Goal: Task Accomplishment & Management: Manage account settings

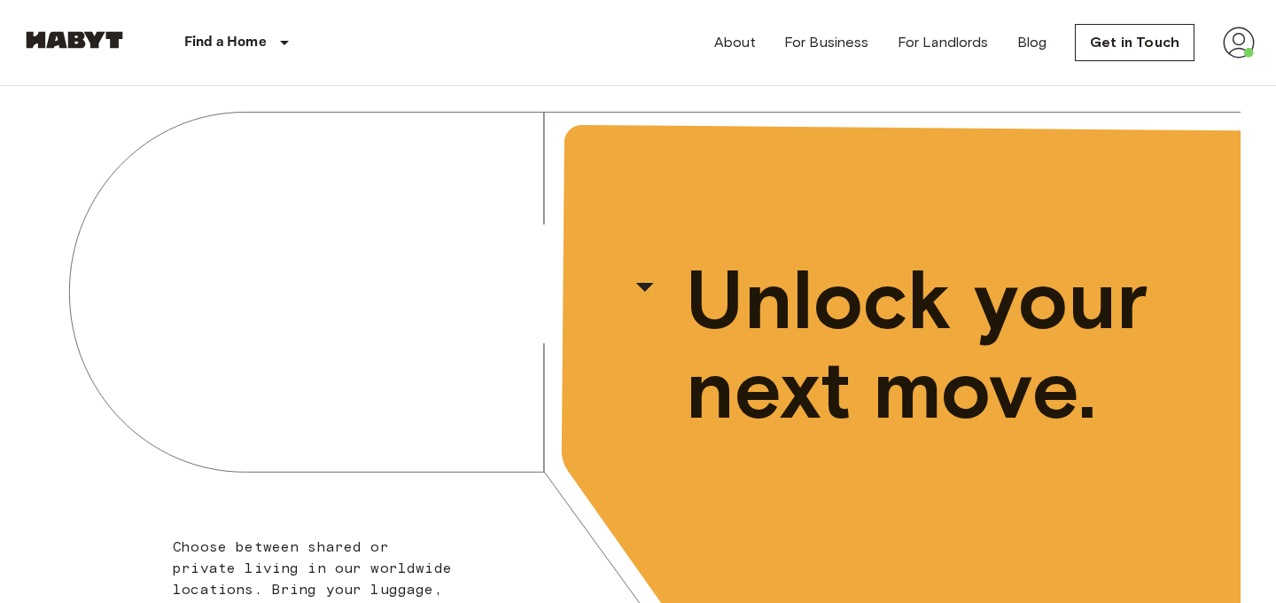
click at [1236, 41] on img at bounding box center [1239, 43] width 32 height 32
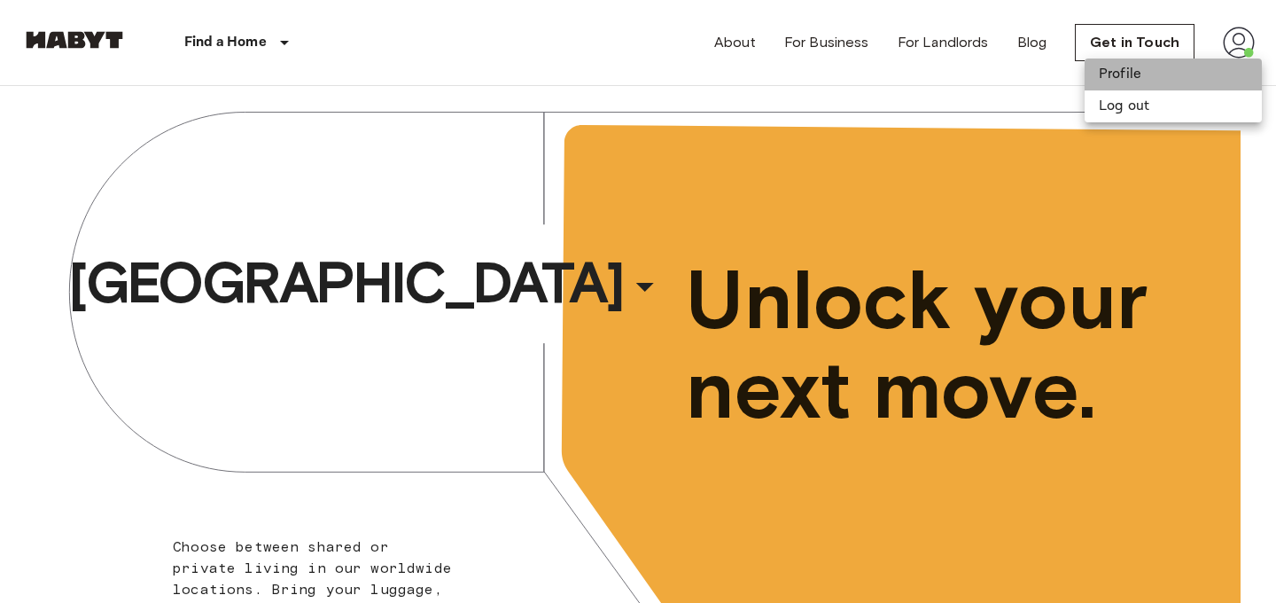
click at [1158, 83] on li "Profile" at bounding box center [1173, 75] width 177 height 32
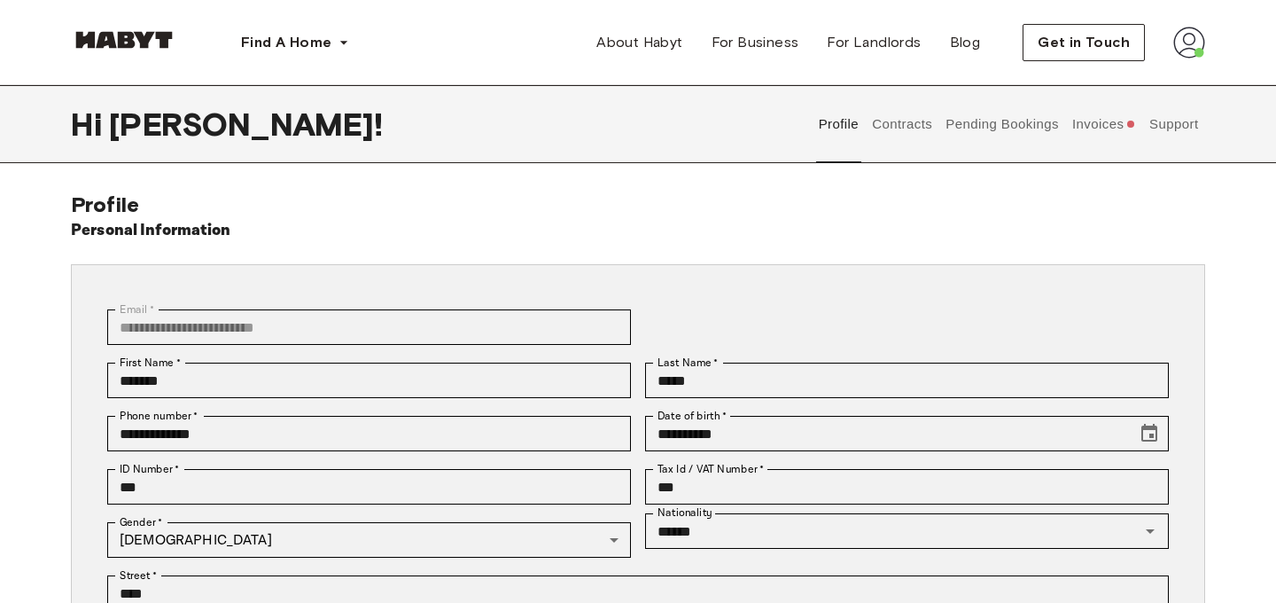
click at [1169, 125] on button "Support" at bounding box center [1174, 124] width 54 height 78
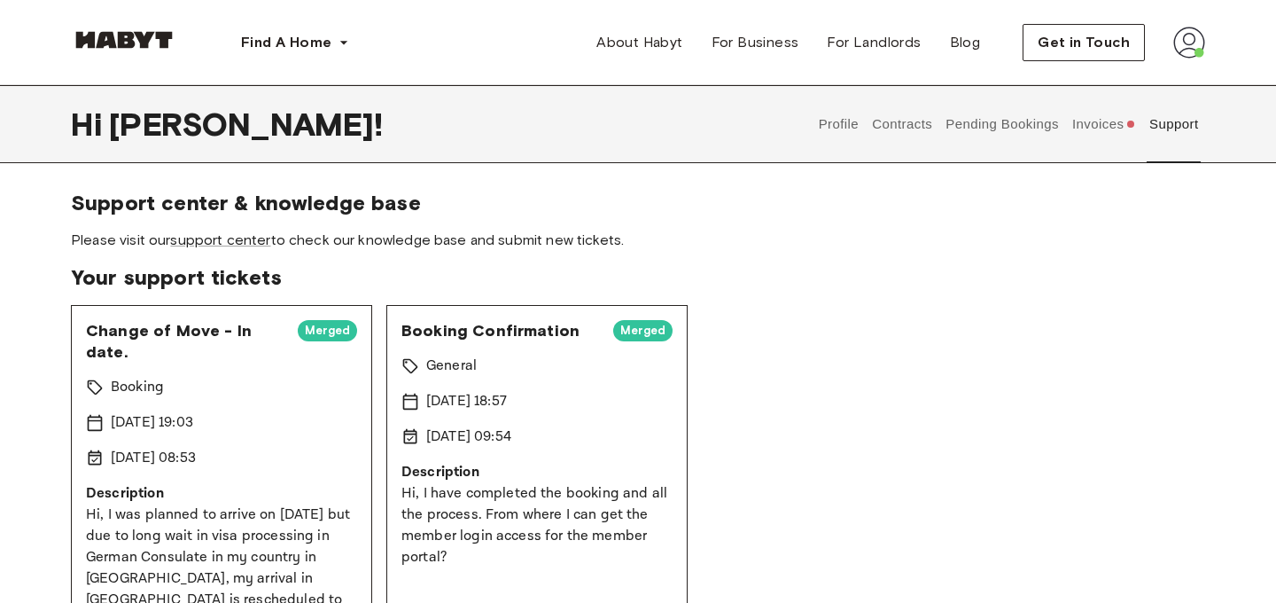
scroll to position [1, 0]
click at [225, 242] on link "support center" at bounding box center [220, 240] width 100 height 17
click at [1186, 39] on img at bounding box center [1190, 43] width 32 height 32
click at [1150, 79] on span "Profile" at bounding box center [1135, 83] width 44 height 21
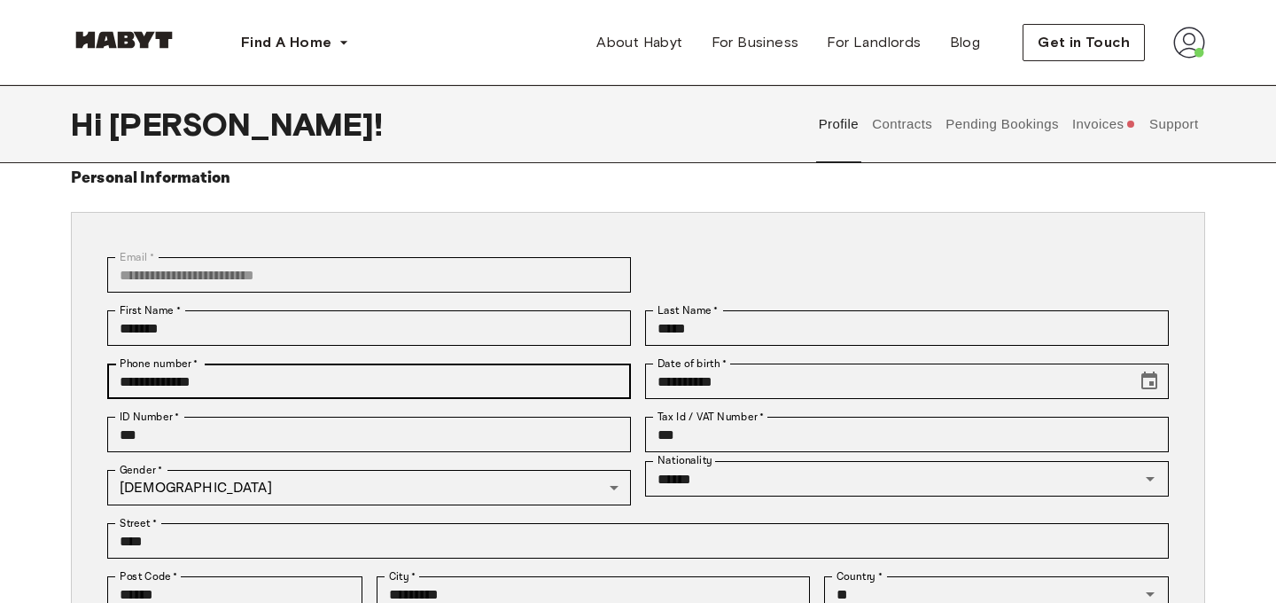
scroll to position [58, 0]
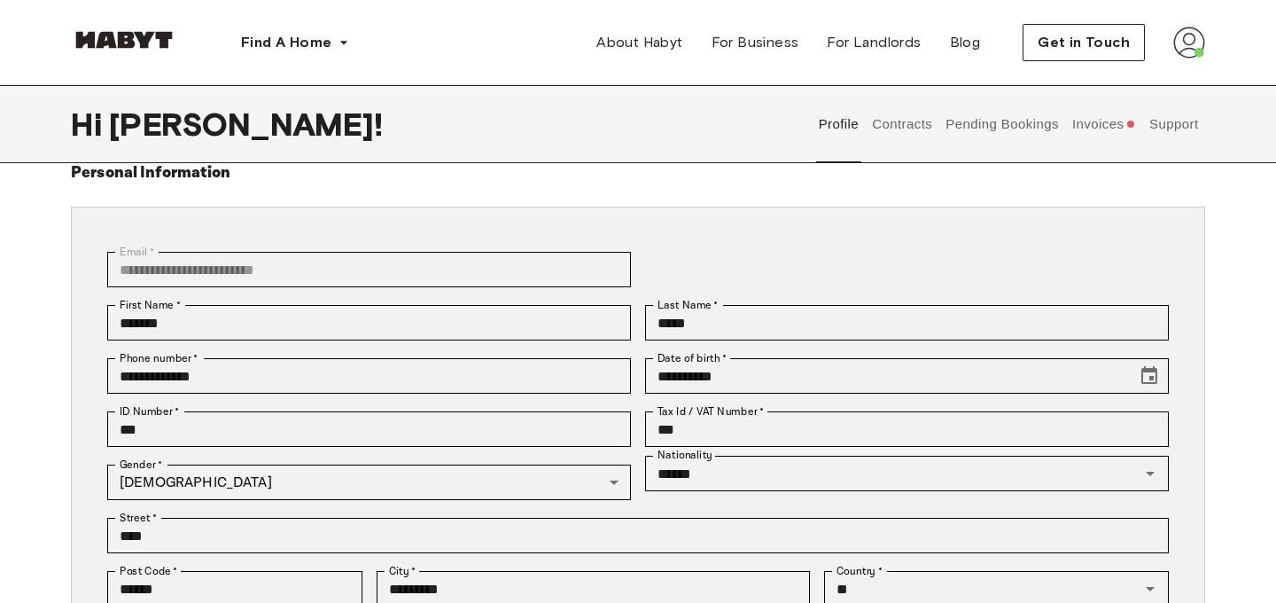
click at [906, 121] on button "Contracts" at bounding box center [902, 124] width 65 height 78
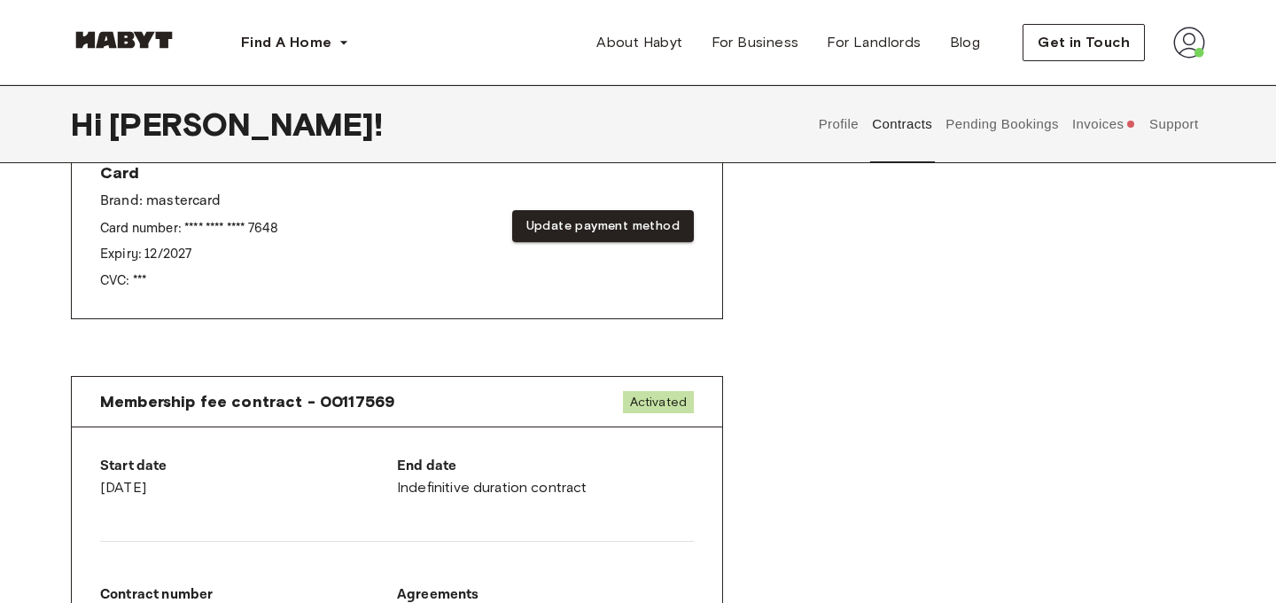
scroll to position [756, 0]
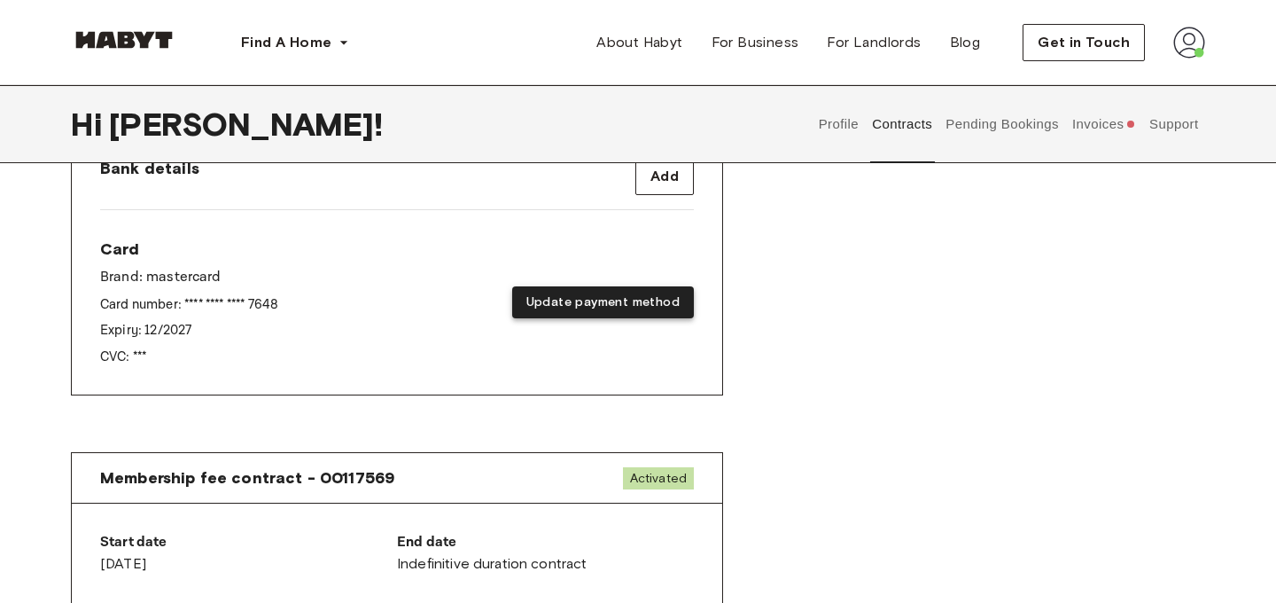
click at [599, 309] on button "Update payment method" at bounding box center [603, 302] width 182 height 33
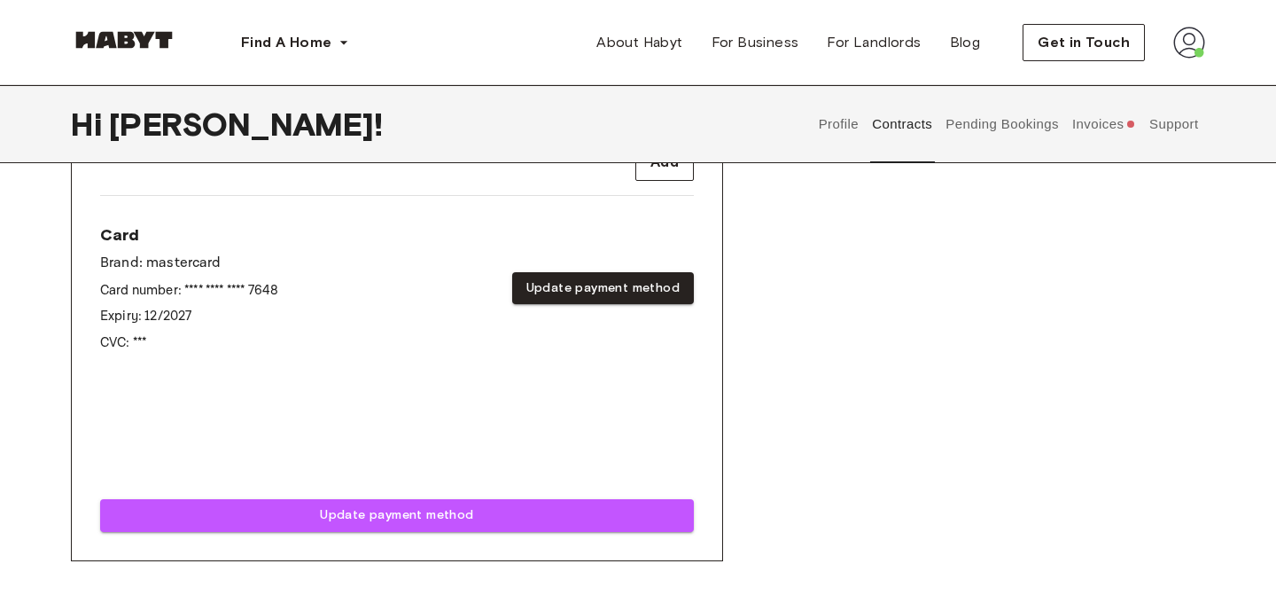
scroll to position [764, 0]
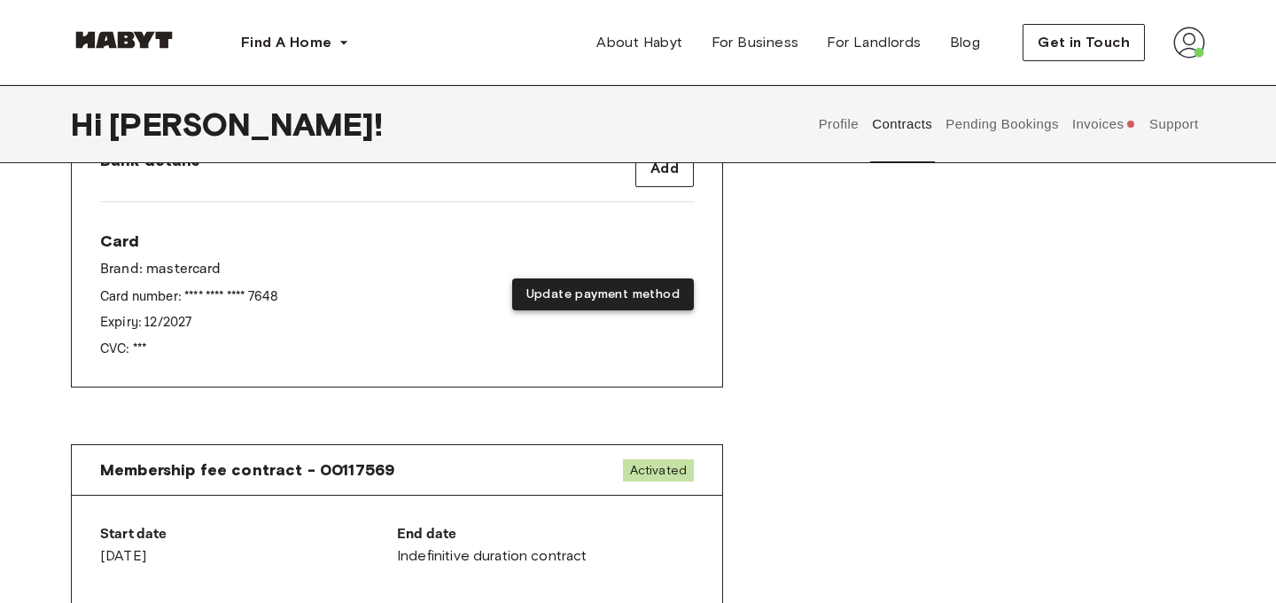
click at [642, 290] on button "Update payment method" at bounding box center [603, 294] width 182 height 33
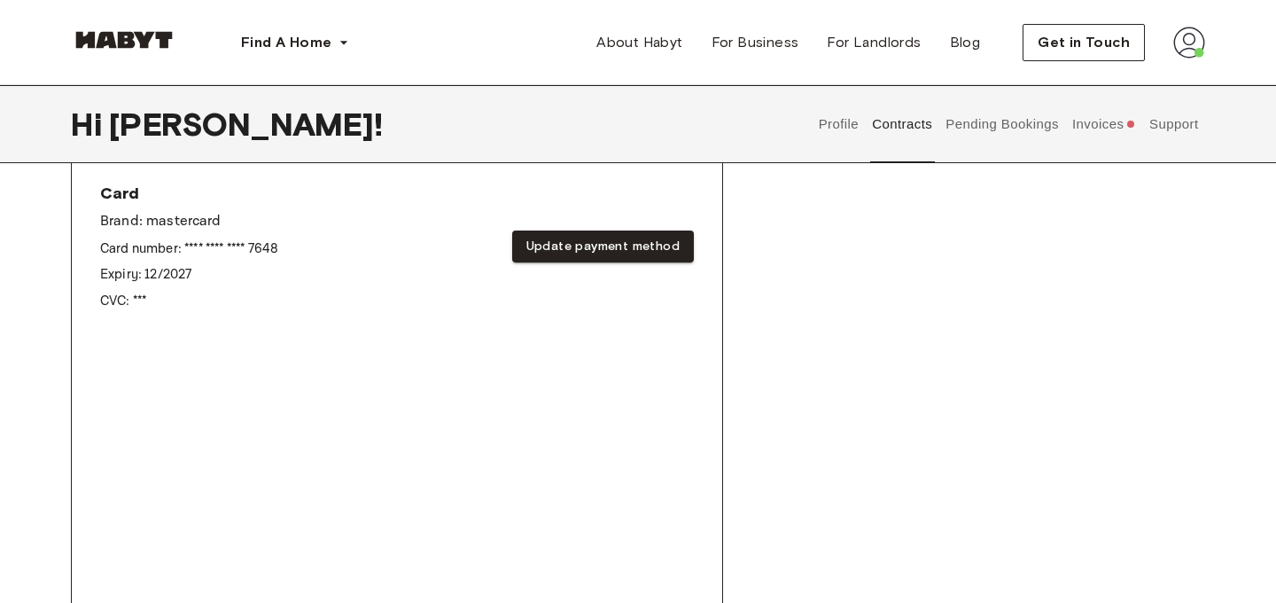
scroll to position [834, 0]
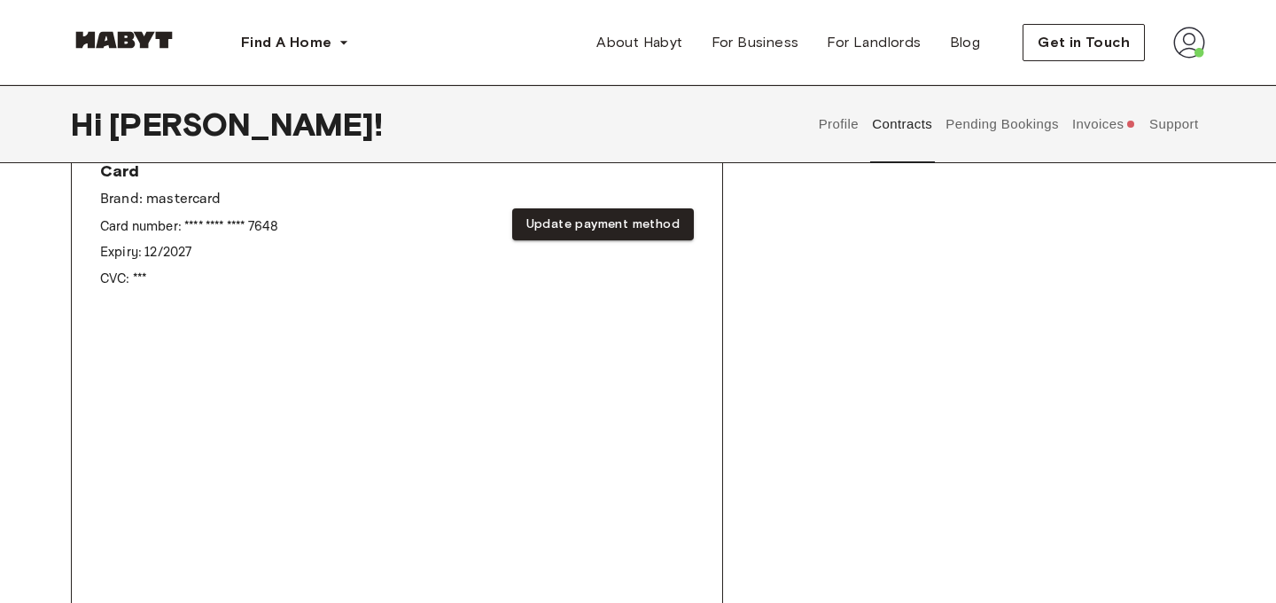
click at [960, 333] on div "Rent contract - 00117568 Activated ▲ ▲ Your Stay BERLIN , Mitte Lisa-Fittko-Str…" at bounding box center [638, 106] width 1135 height 1445
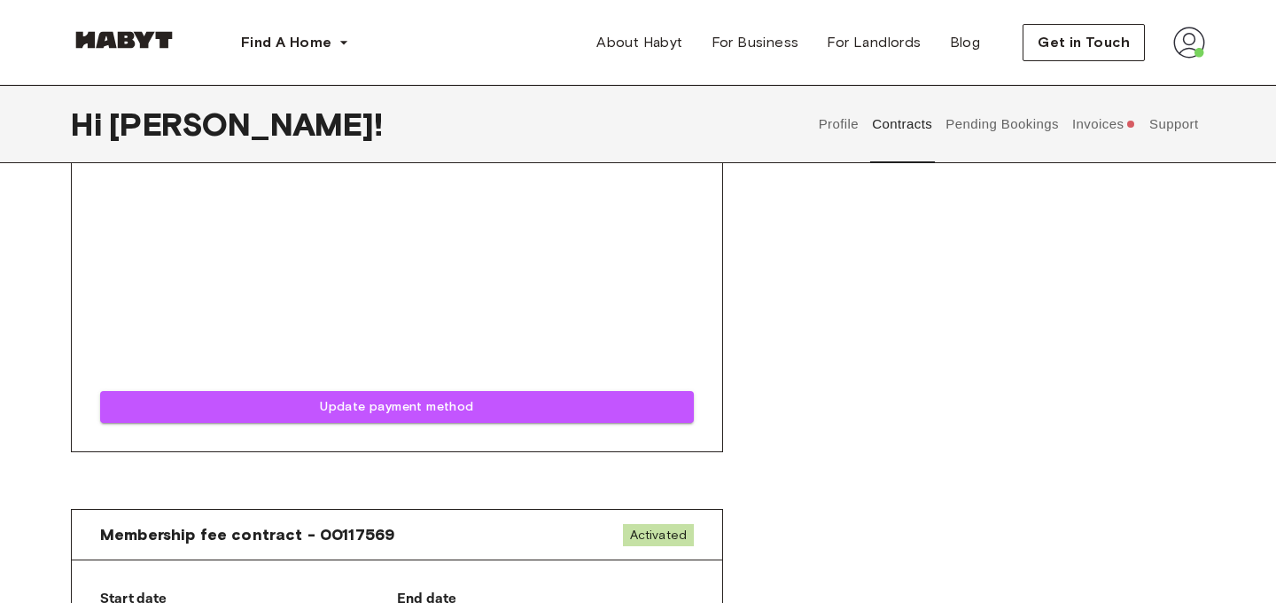
scroll to position [1212, 0]
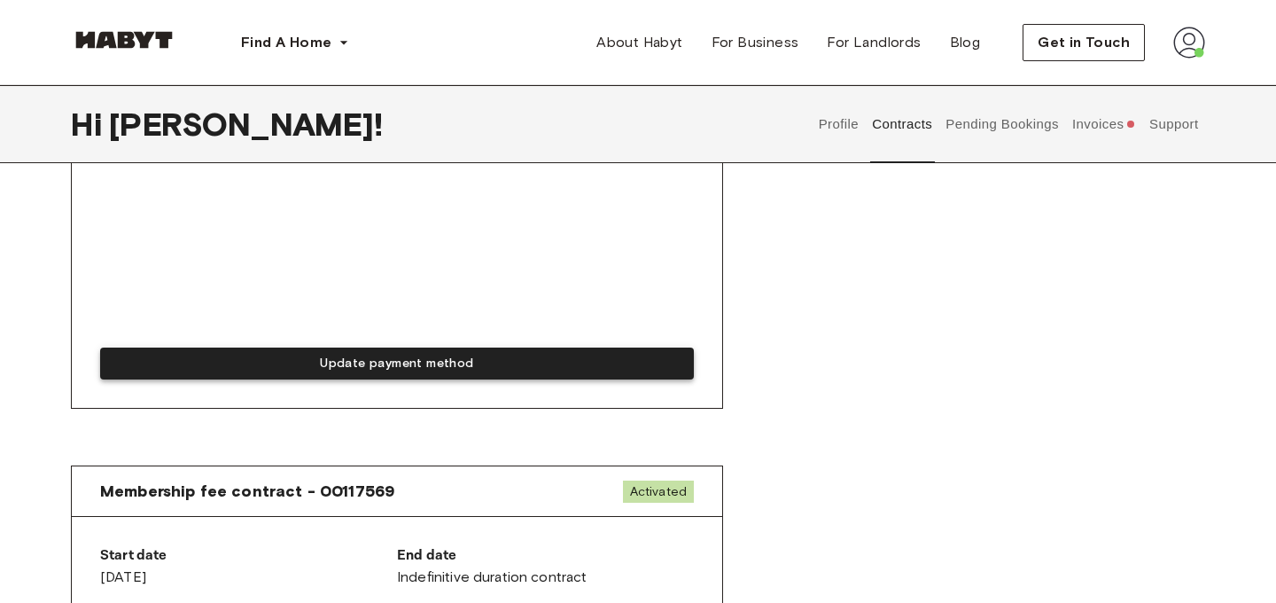
click at [446, 366] on button "Update payment method" at bounding box center [397, 363] width 594 height 33
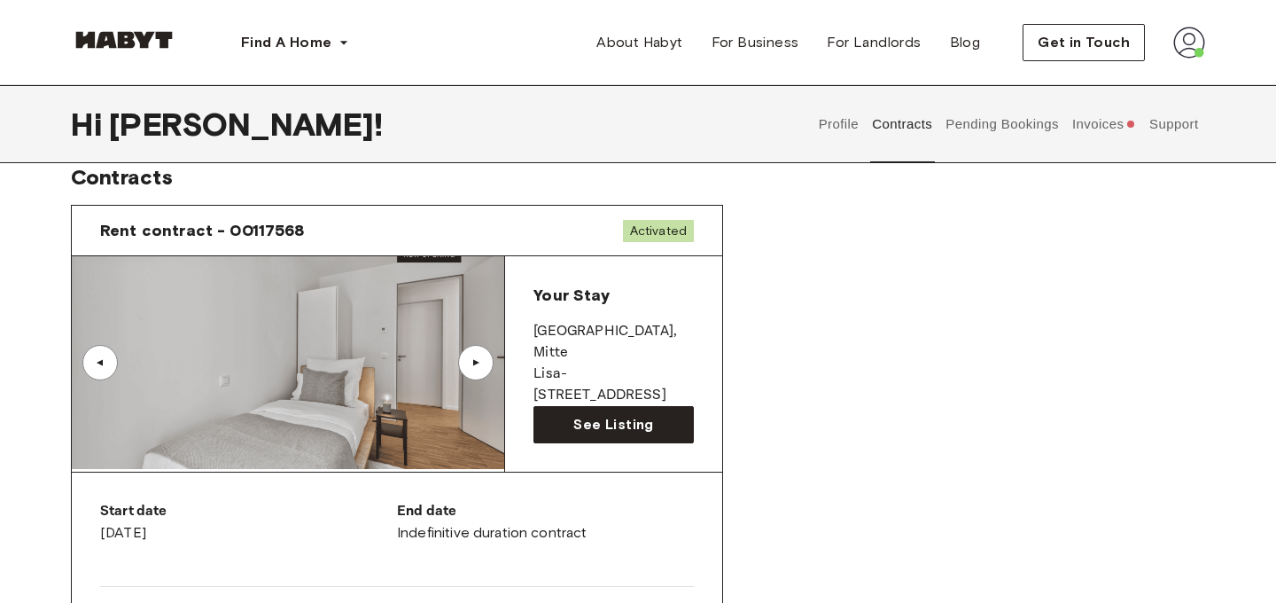
scroll to position [0, 0]
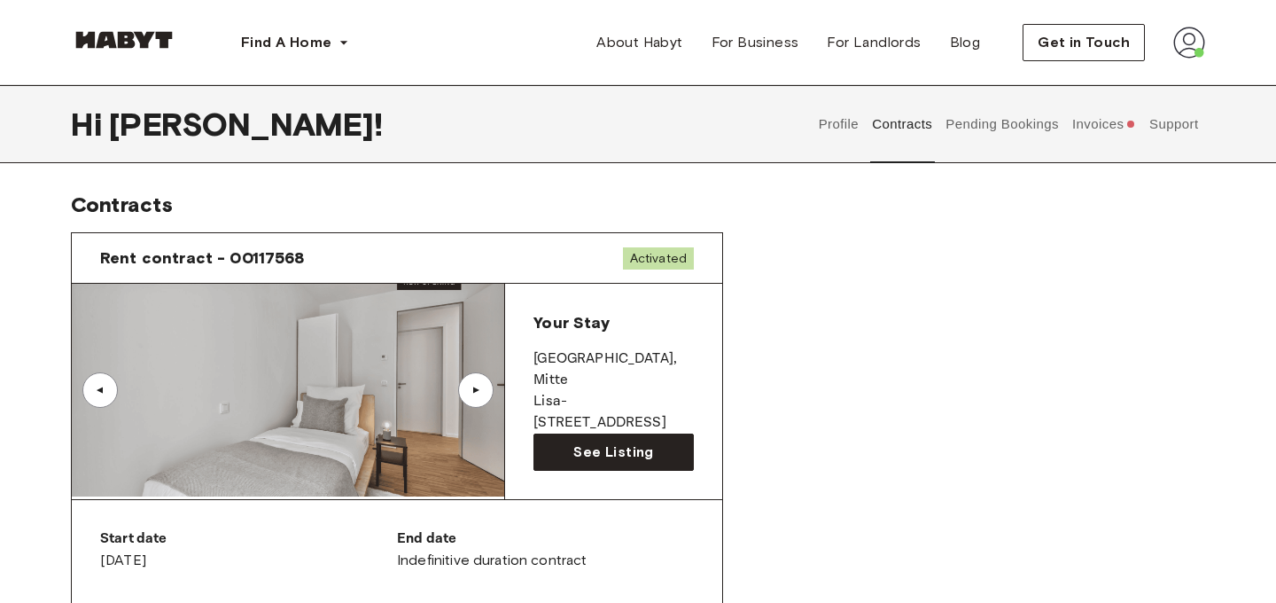
click at [826, 130] on button "Profile" at bounding box center [838, 124] width 45 height 78
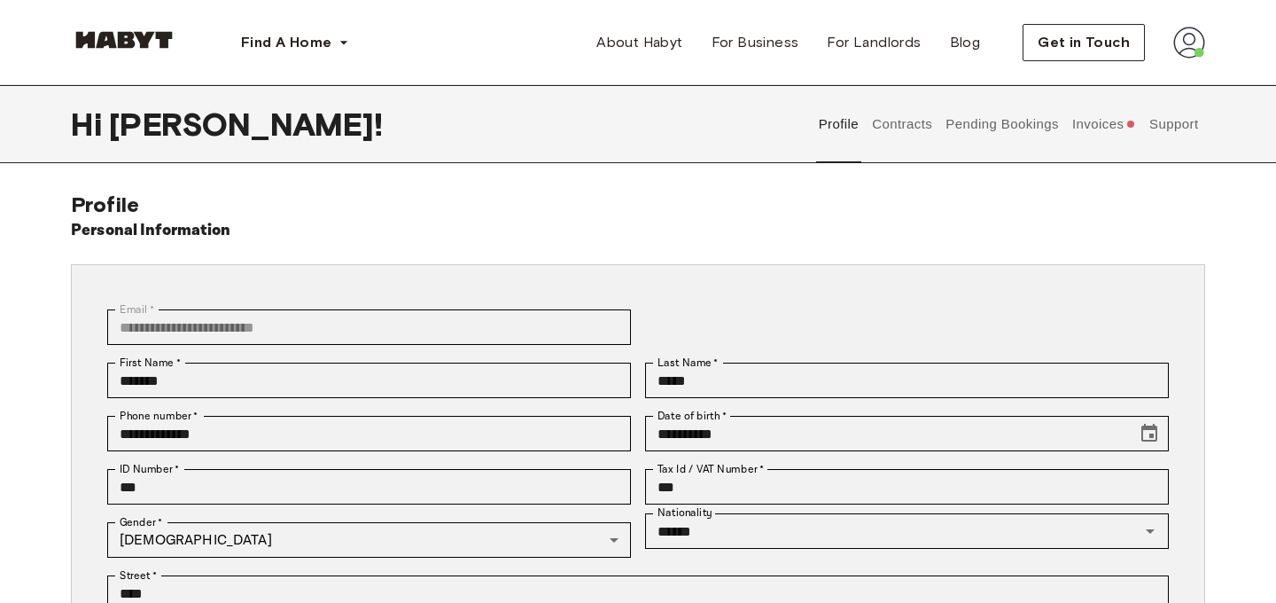
click at [1103, 126] on button "Invoices" at bounding box center [1104, 124] width 68 height 78
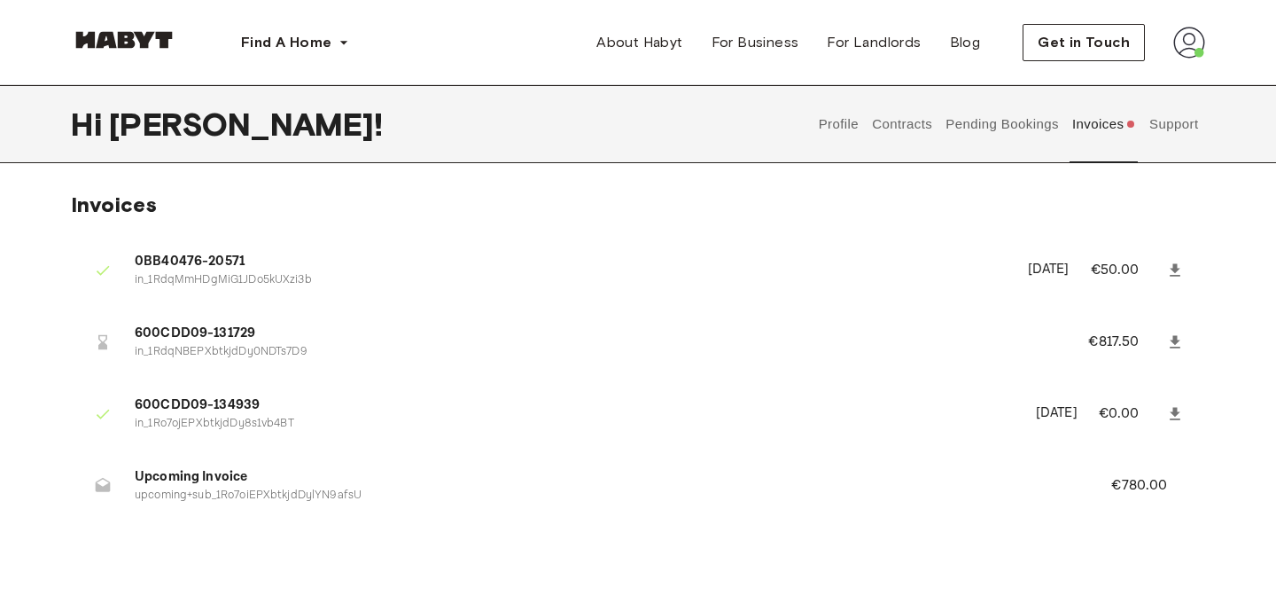
click at [1190, 120] on button "Support" at bounding box center [1174, 124] width 54 height 78
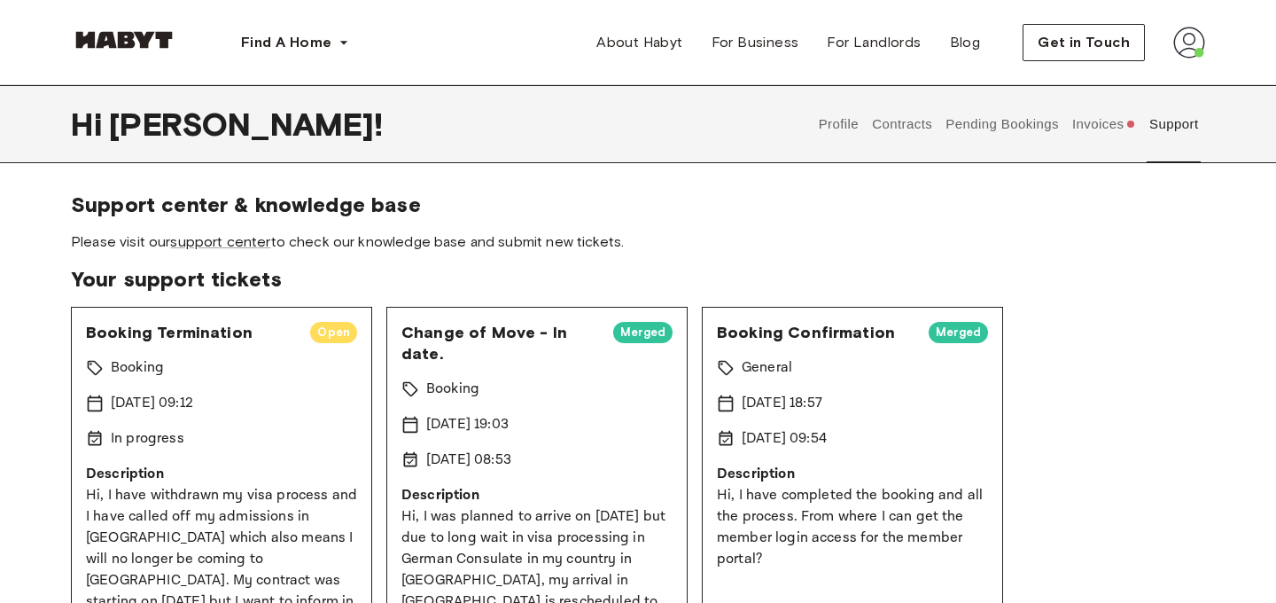
click at [1119, 121] on button "Invoices" at bounding box center [1104, 124] width 68 height 78
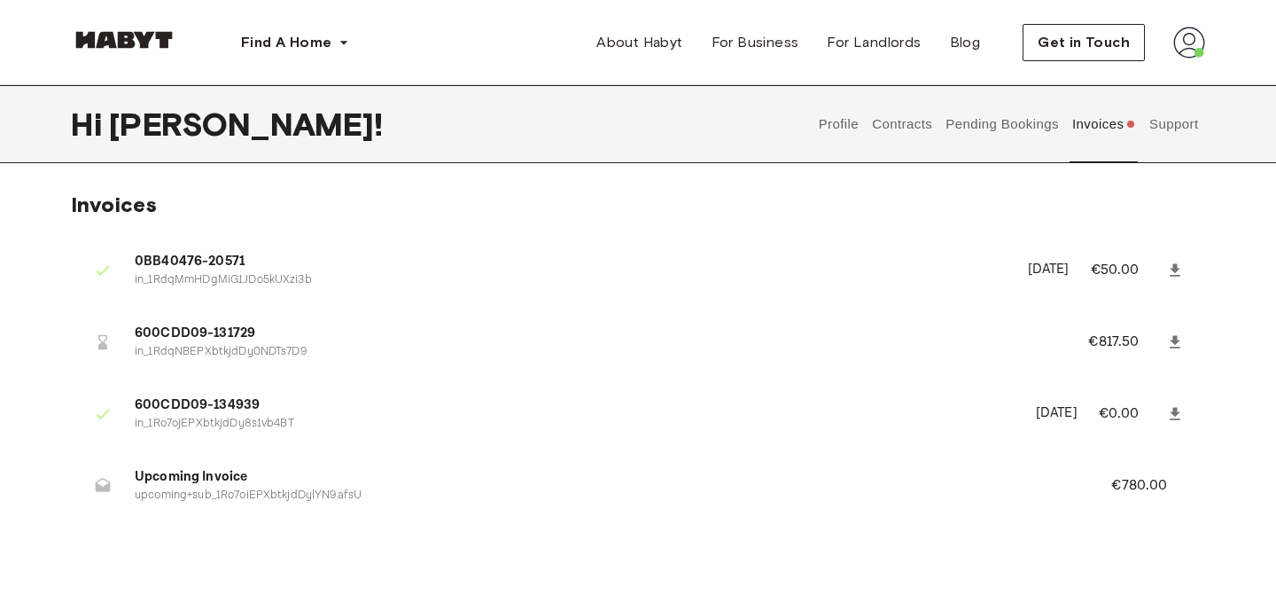
click at [1173, 123] on button "Support" at bounding box center [1174, 124] width 54 height 78
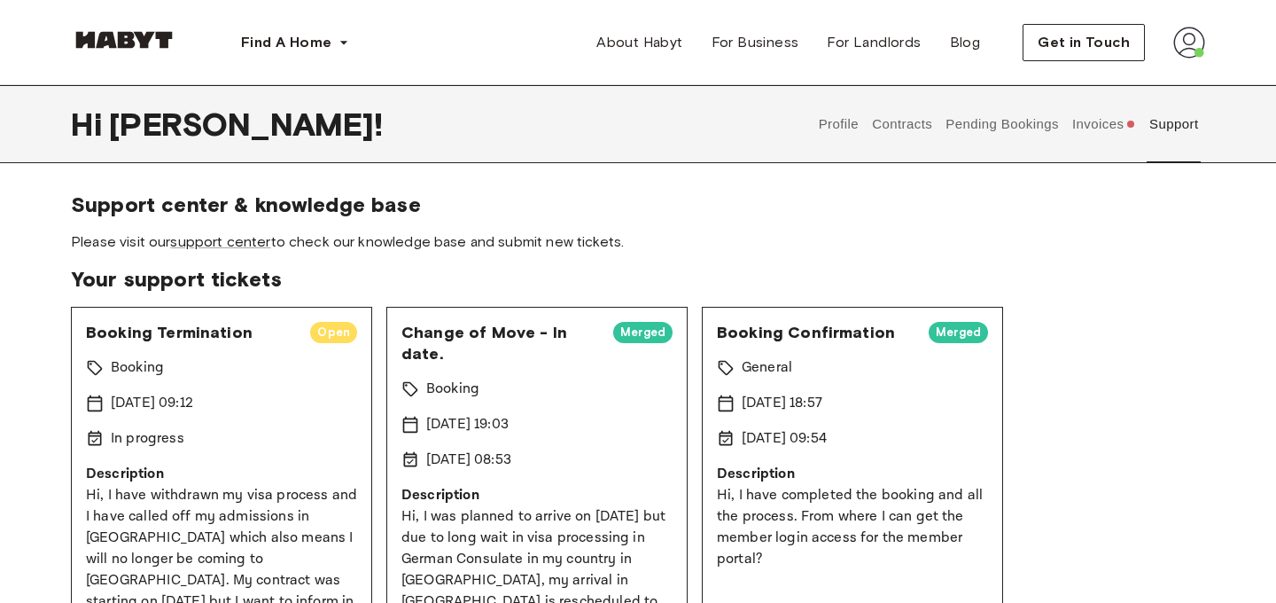
click at [1103, 120] on button "Invoices" at bounding box center [1104, 124] width 68 height 78
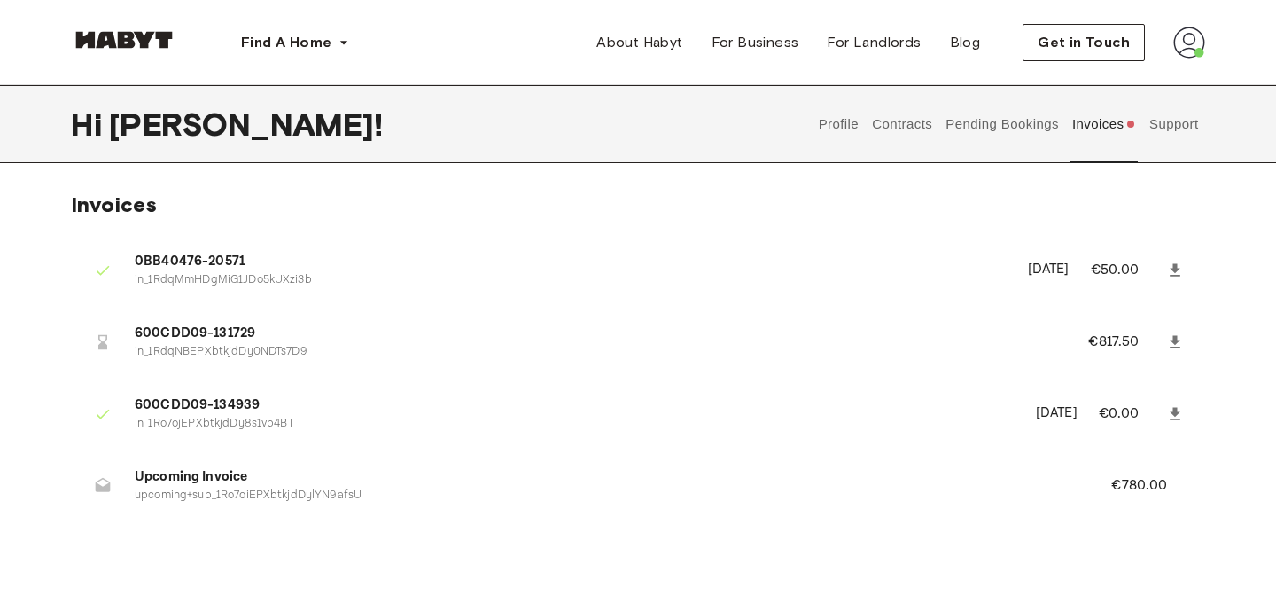
click at [1170, 127] on button "Support" at bounding box center [1174, 124] width 54 height 78
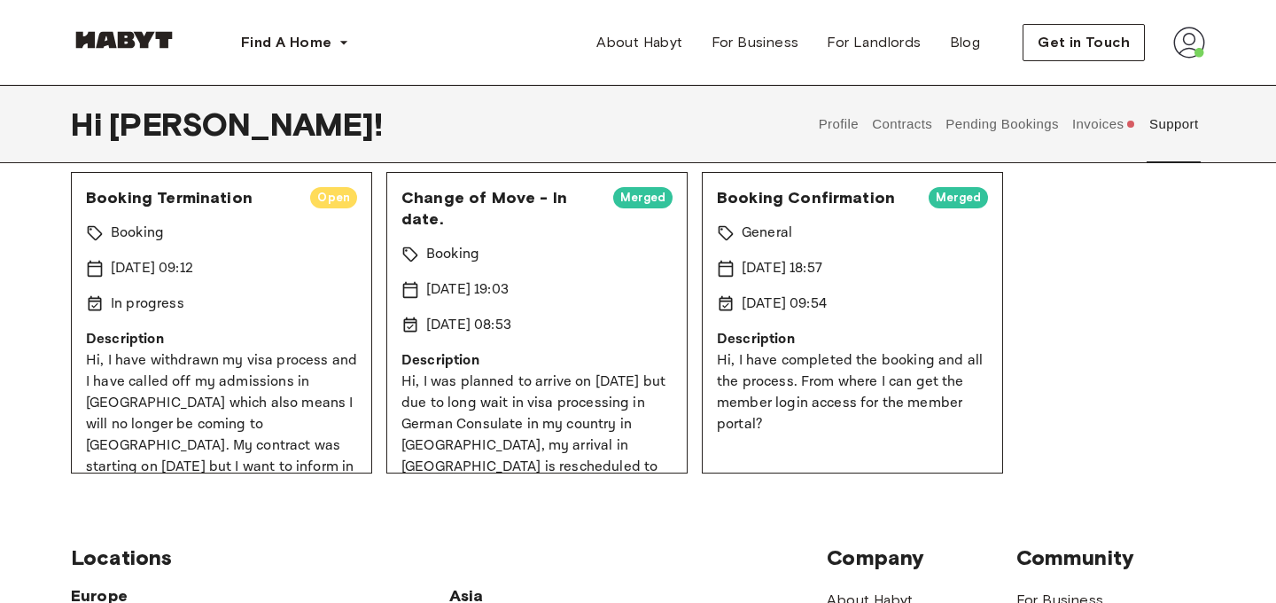
click at [258, 238] on div "Booking" at bounding box center [221, 232] width 271 height 21
click at [331, 190] on span "Open" at bounding box center [333, 198] width 47 height 18
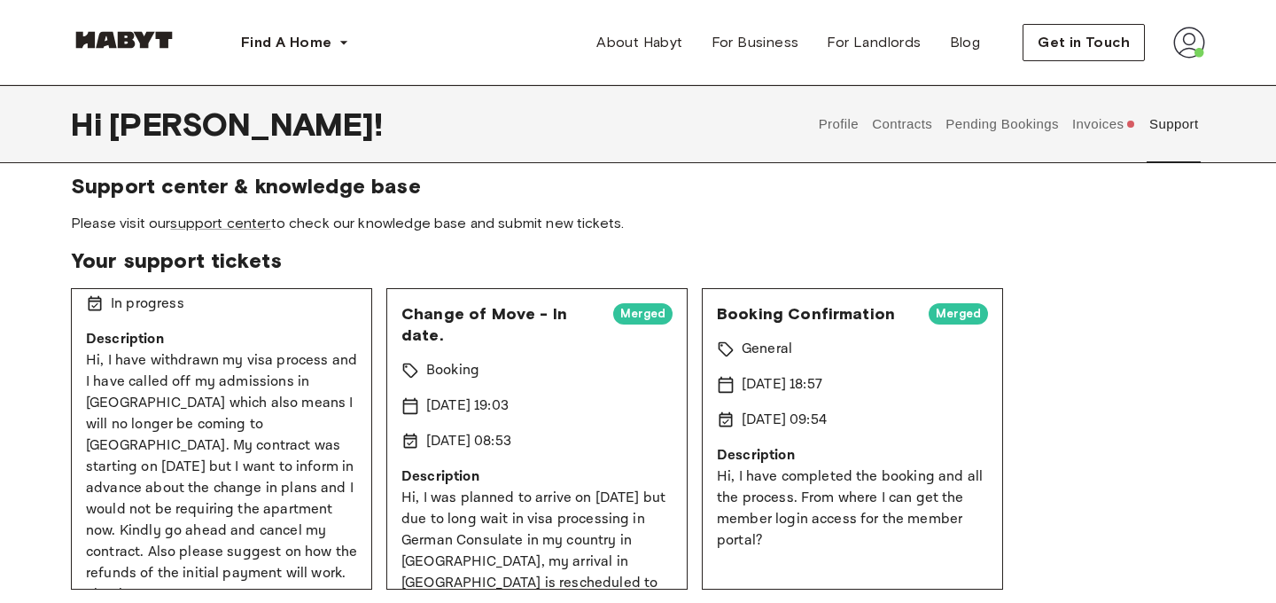
scroll to position [15, 0]
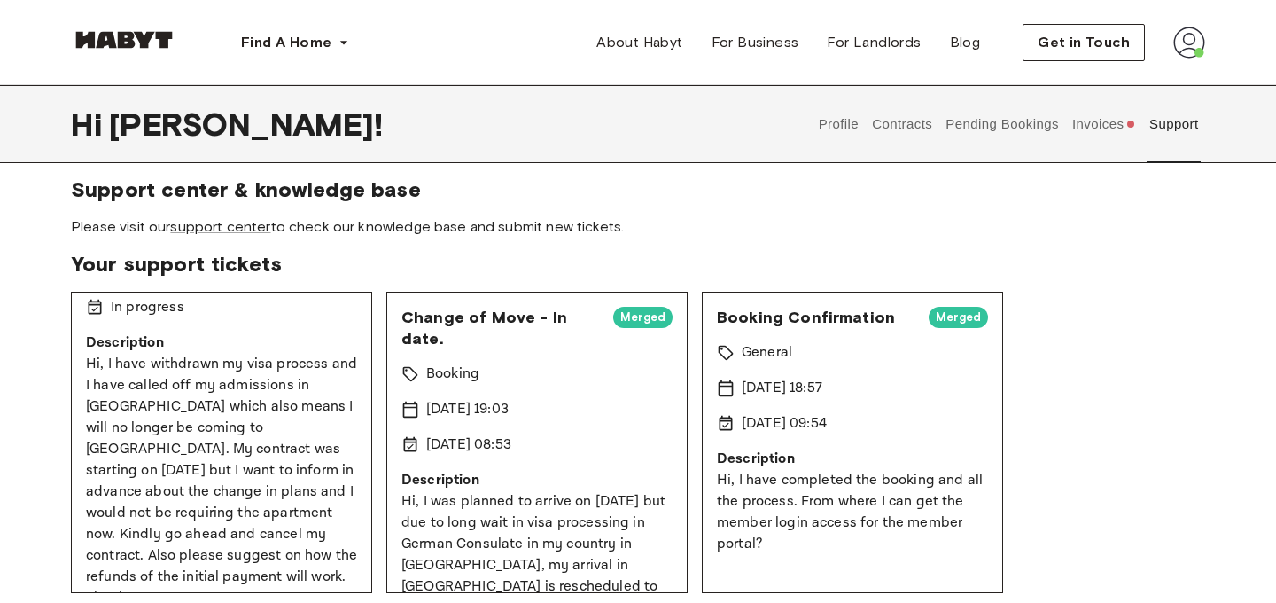
click at [1102, 137] on button "Invoices" at bounding box center [1104, 124] width 68 height 78
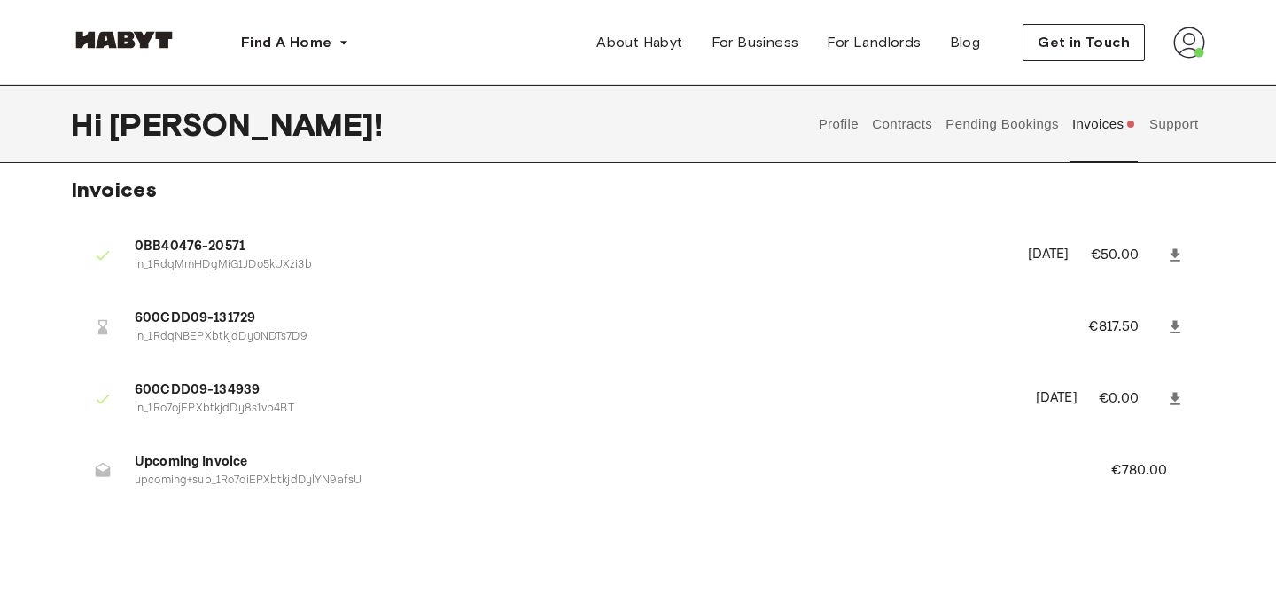
click at [1174, 249] on icon at bounding box center [1175, 254] width 11 height 12
click at [1174, 318] on icon at bounding box center [1176, 327] width 18 height 18
click at [1108, 321] on p "€817.50" at bounding box center [1126, 326] width 74 height 21
click at [184, 336] on p "in_1RdqNBEPXbtkjdDy0NDTs7D9" at bounding box center [590, 337] width 911 height 17
click at [1177, 399] on icon at bounding box center [1175, 398] width 11 height 12
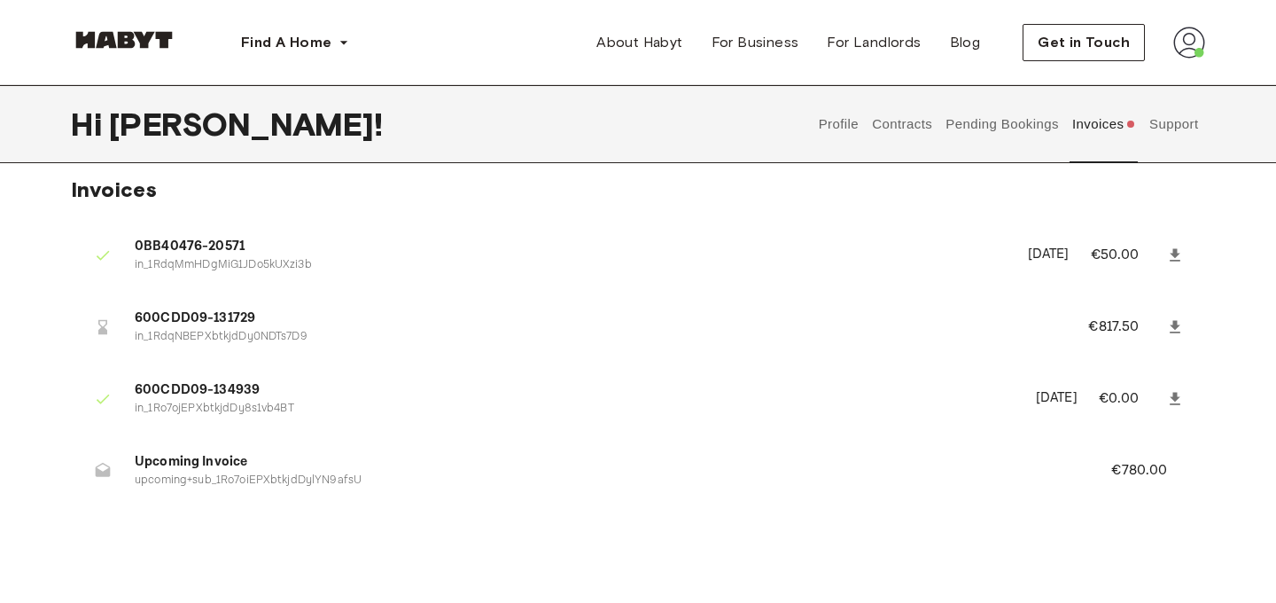
click at [1097, 137] on button "Invoices" at bounding box center [1104, 124] width 68 height 78
click at [1174, 324] on icon at bounding box center [1175, 326] width 11 height 12
